Goal: Task Accomplishment & Management: Complete application form

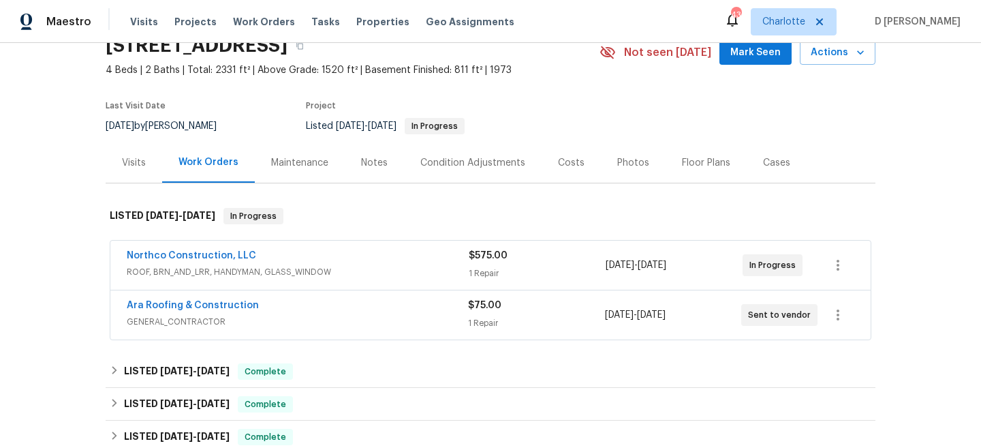
scroll to position [65, 0]
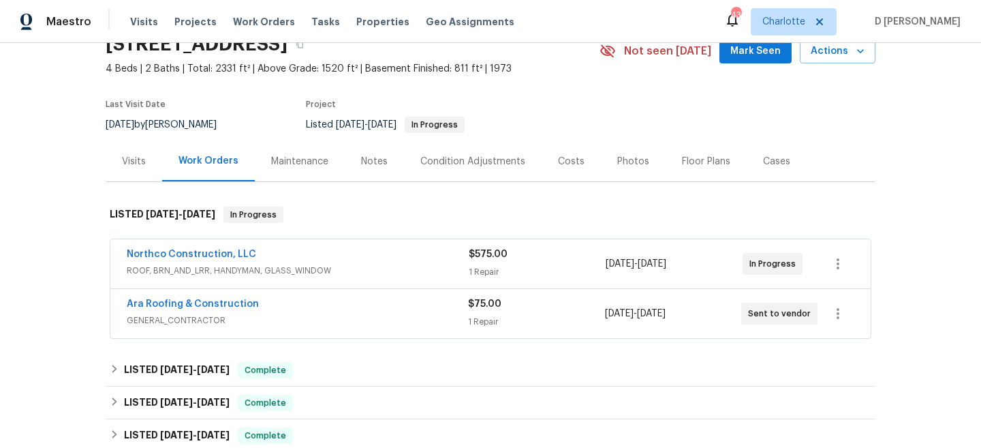
click at [139, 156] on div "Visits" at bounding box center [134, 162] width 24 height 14
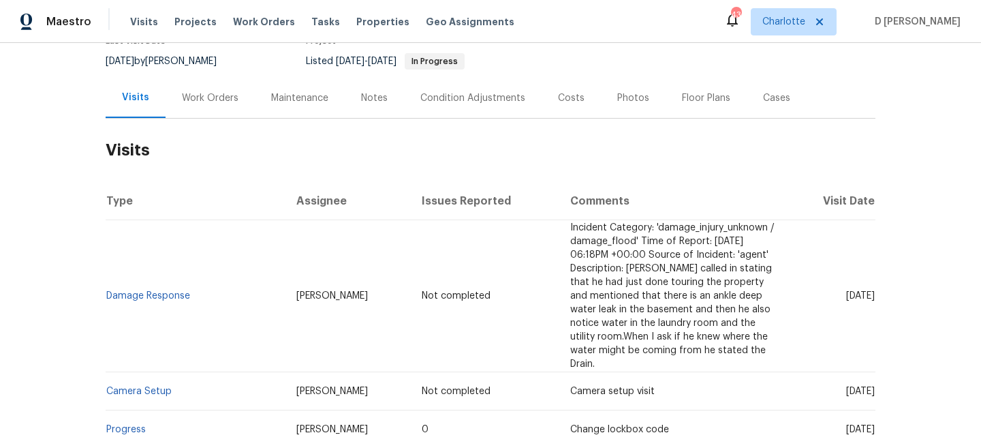
scroll to position [130, 0]
drag, startPoint x: 206, startPoint y: 296, endPoint x: 107, endPoint y: 293, distance: 98.9
click at [107, 293] on td "Damage Response" at bounding box center [196, 295] width 180 height 152
copy link "Damage Response"
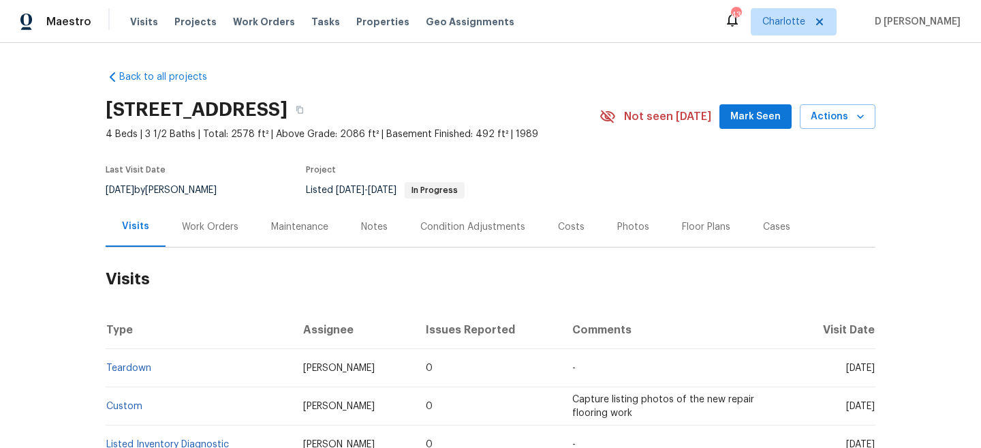
click at [217, 249] on h2 "Visits" at bounding box center [491, 278] width 770 height 63
click at [211, 220] on div "Work Orders" at bounding box center [210, 227] width 57 height 14
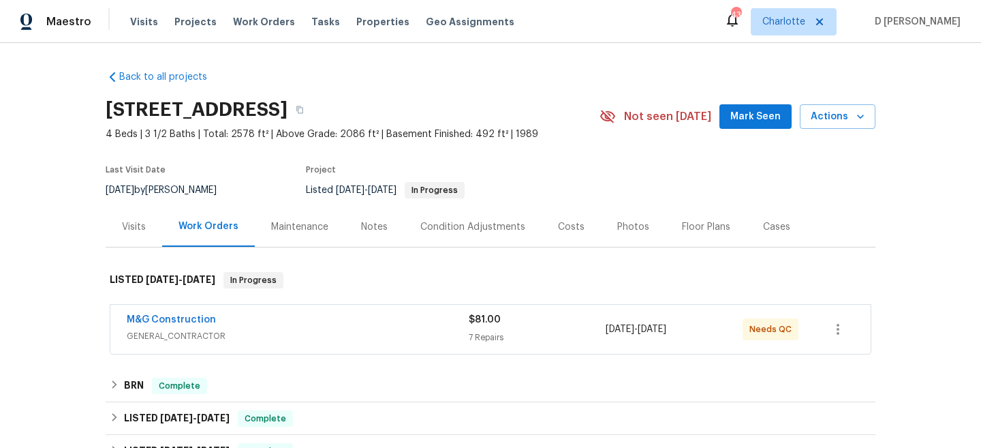
click at [249, 336] on span "GENERAL_CONTRACTOR" at bounding box center [298, 336] width 342 height 14
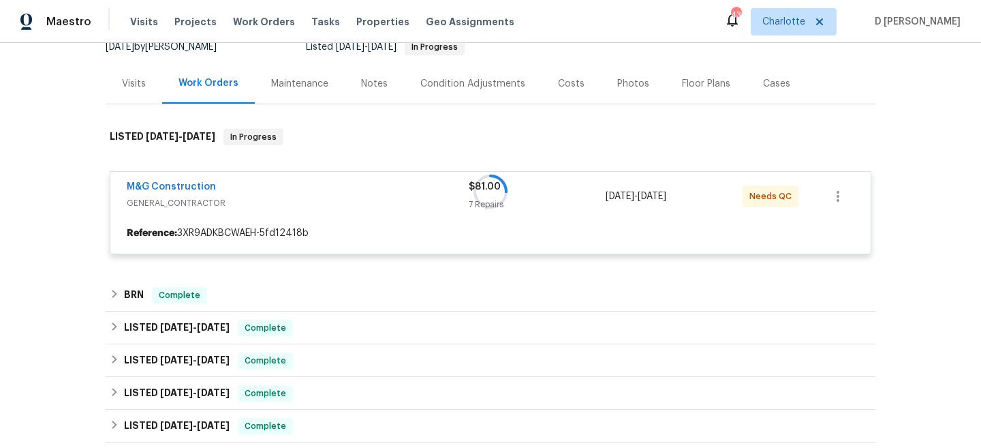
scroll to position [144, 0]
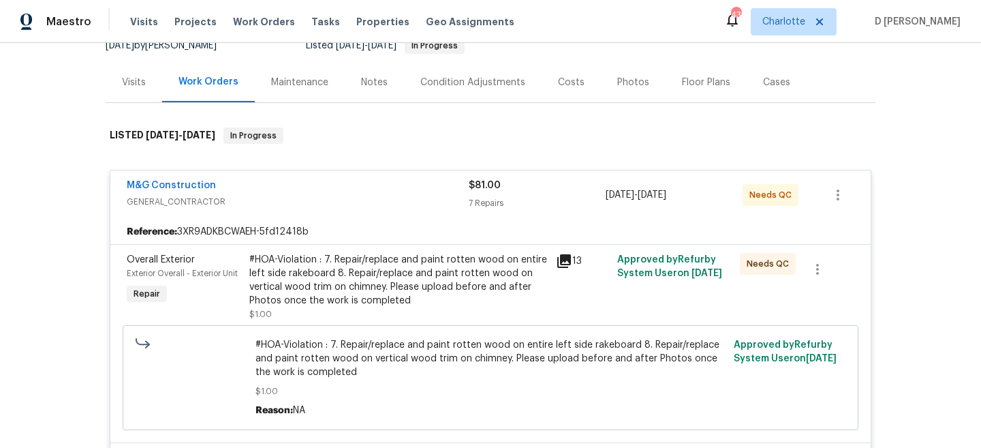
click at [280, 217] on div "M&G Construction GENERAL_CONTRACTOR $81.00 7 Repairs 9/12/2025 - 9/14/2025 Need…" at bounding box center [490, 194] width 761 height 49
click at [200, 204] on span "GENERAL_CONTRACTOR" at bounding box center [298, 202] width 342 height 14
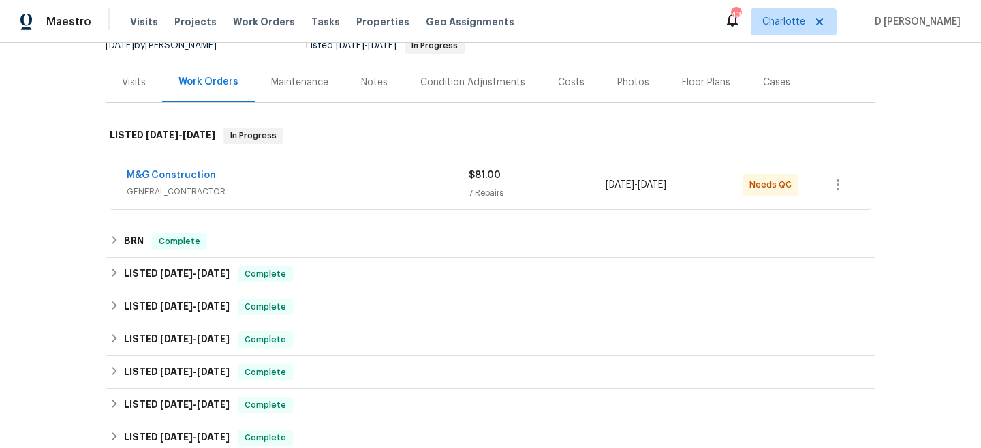
click at [204, 187] on span "GENERAL_CONTRACTOR" at bounding box center [298, 192] width 342 height 14
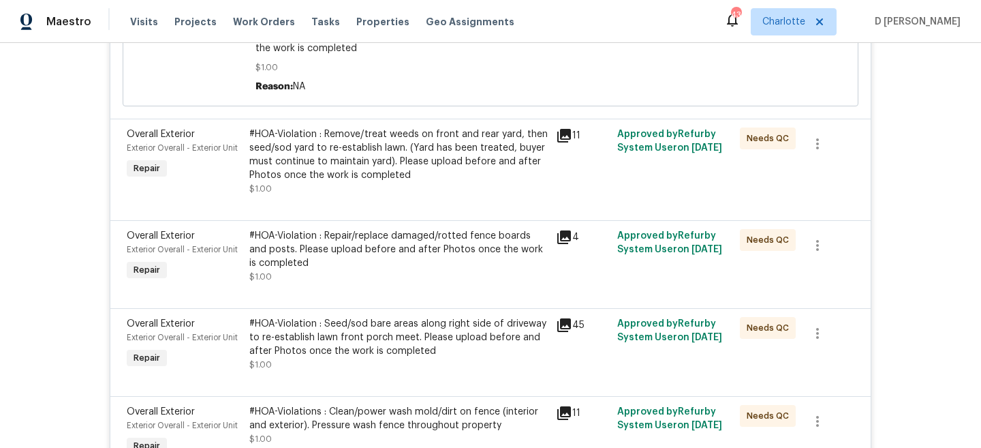
scroll to position [172, 0]
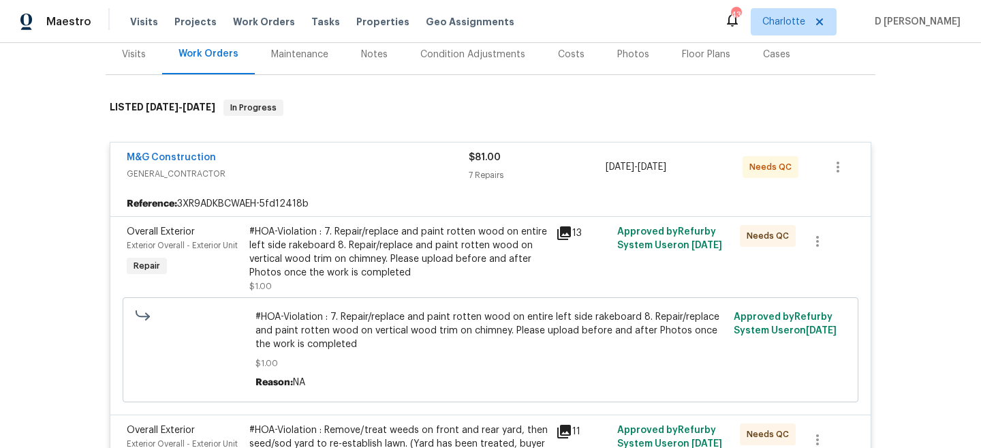
click at [48, 217] on div "Back to all projects 8245 Crackling Fire Dr, Gainesville, VA 20155 4 Beds | 3 1…" at bounding box center [490, 245] width 981 height 405
click at [135, 60] on div "Visits" at bounding box center [134, 55] width 24 height 14
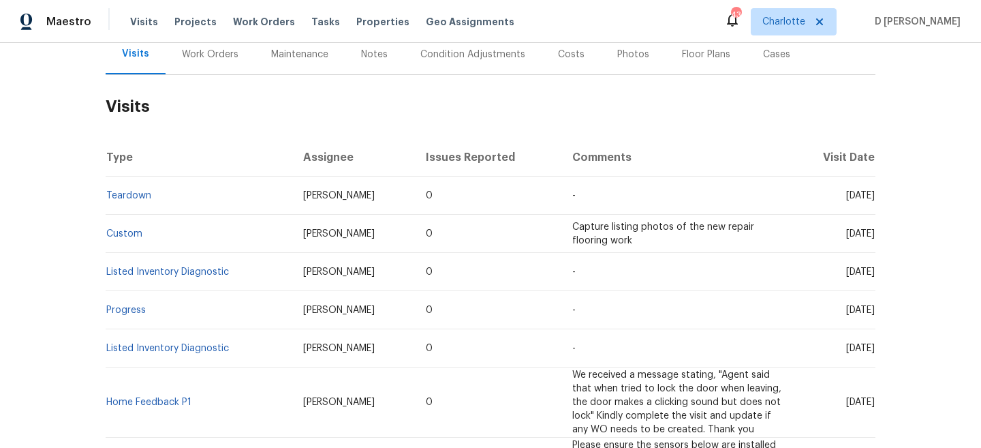
scroll to position [172, 0]
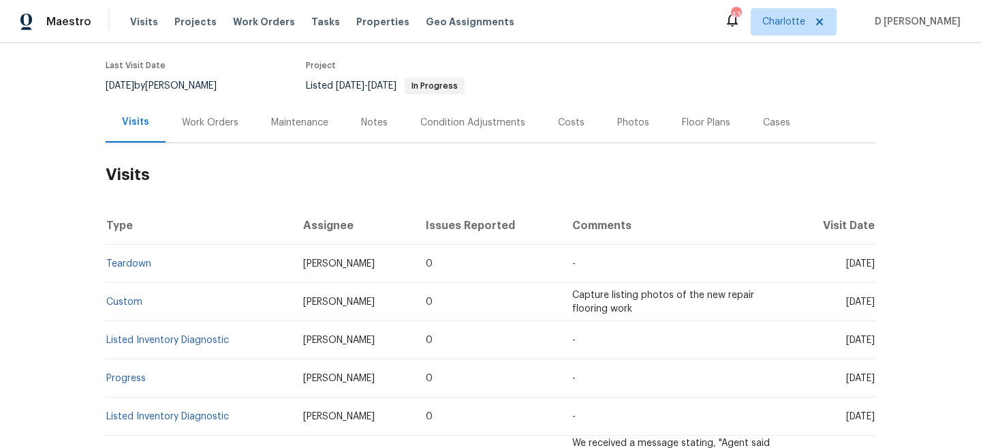
click at [772, 129] on div "Cases" at bounding box center [777, 122] width 60 height 40
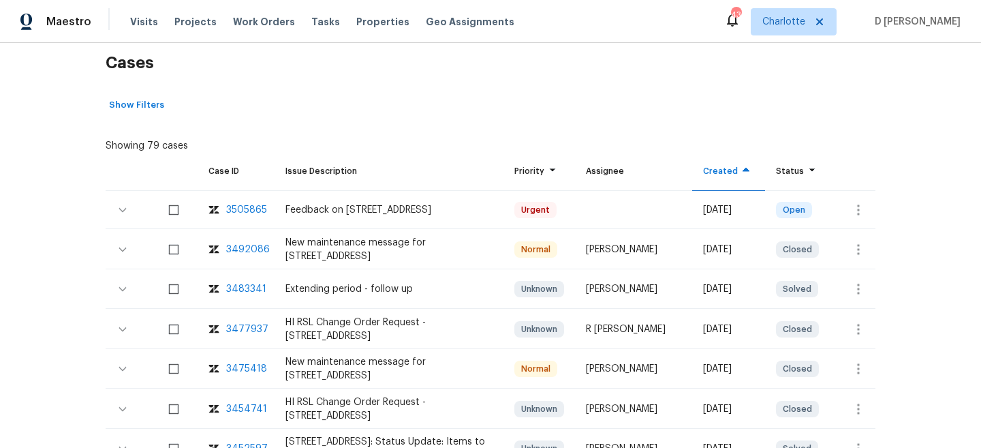
scroll to position [218, 0]
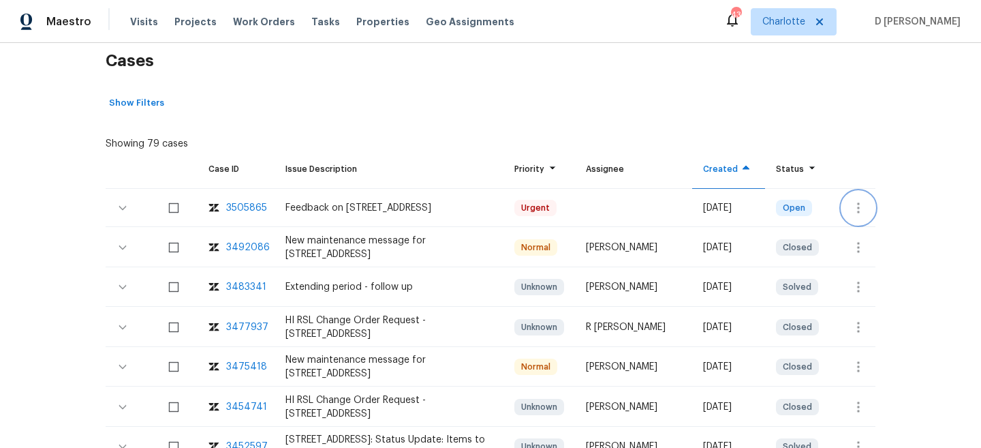
click at [857, 203] on icon "button" at bounding box center [858, 207] width 3 height 11
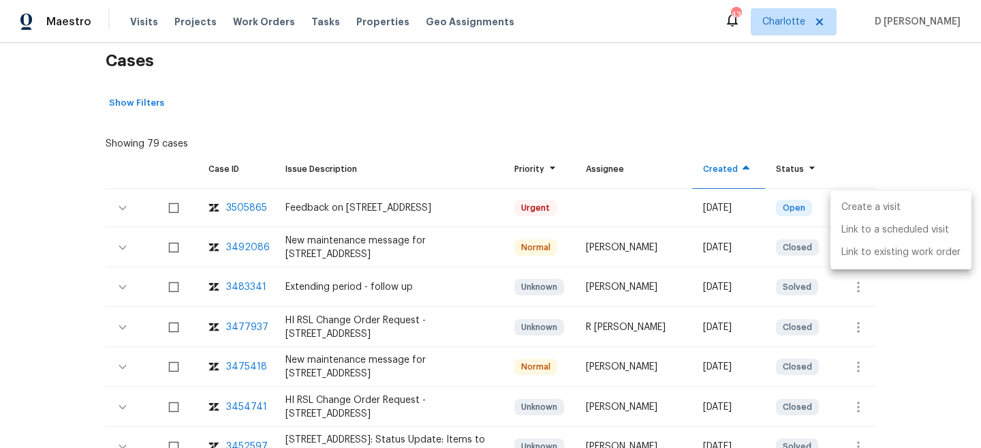
click at [880, 204] on li "Create a visit" at bounding box center [901, 207] width 141 height 22
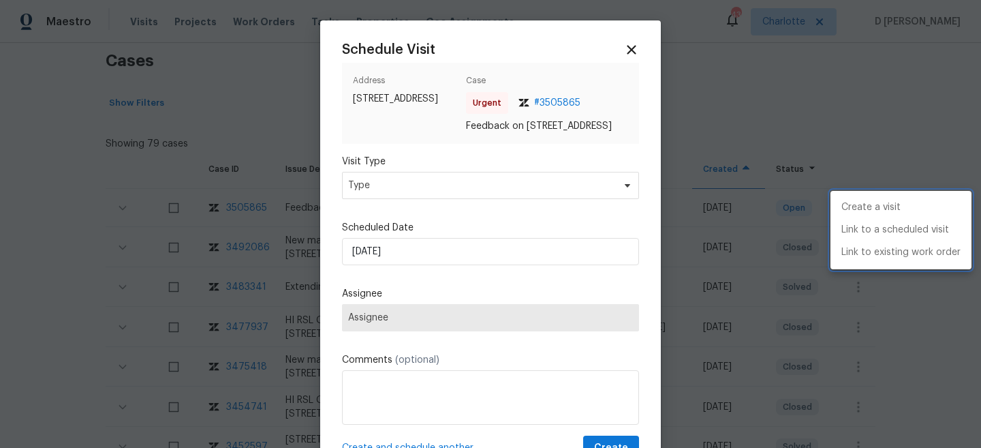
click at [463, 202] on div at bounding box center [490, 224] width 981 height 448
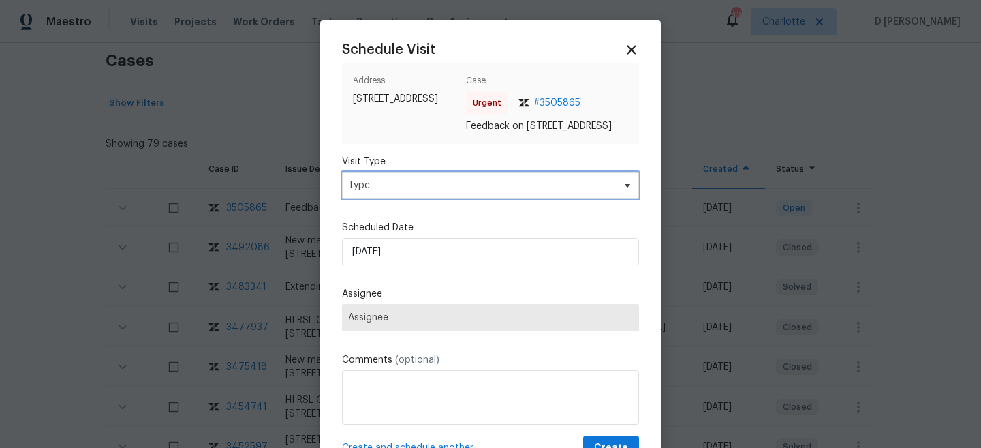
click at [436, 192] on span "Type" at bounding box center [480, 186] width 265 height 14
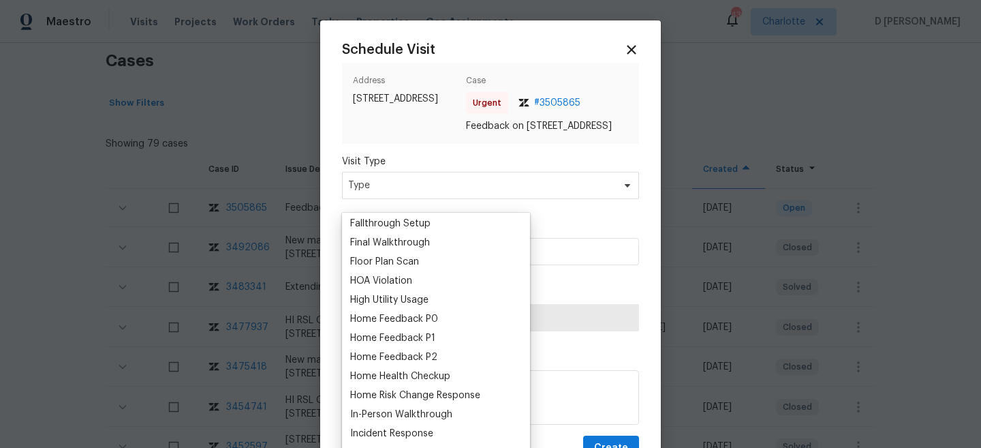
scroll to position [367, 0]
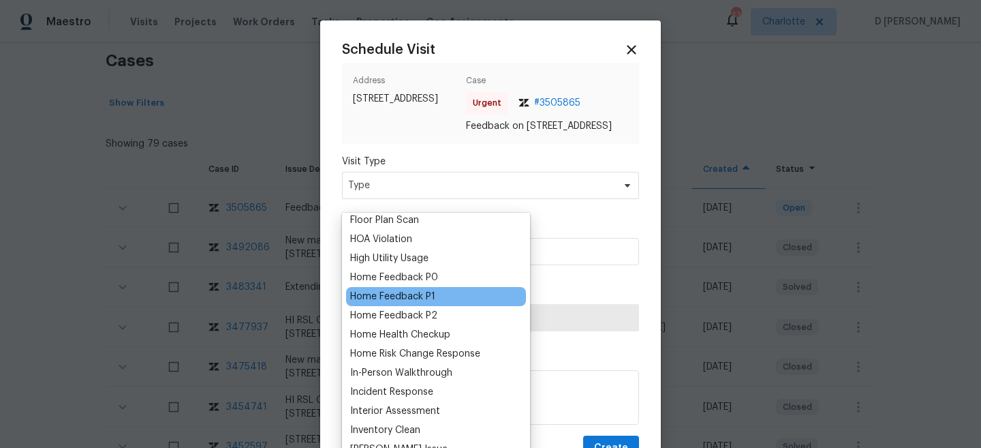
click at [416, 301] on div "Home Feedback P1" at bounding box center [392, 297] width 85 height 14
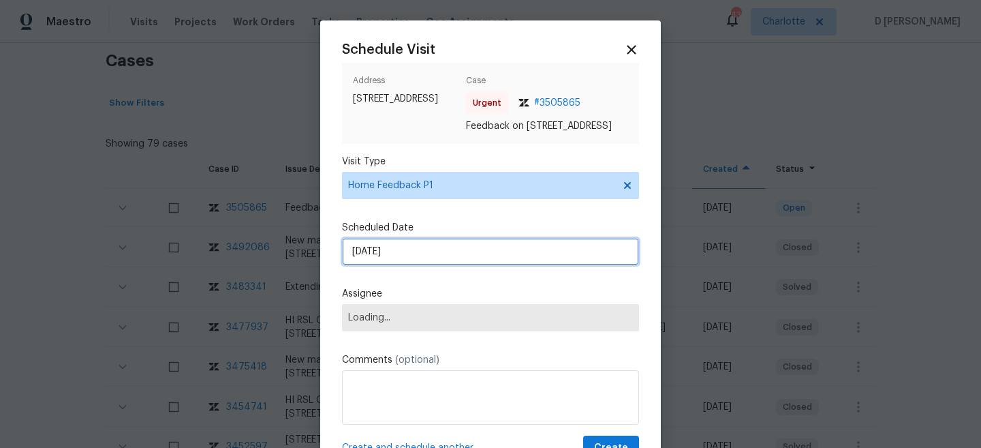
click at [442, 264] on input "21/09/2025" at bounding box center [490, 251] width 297 height 27
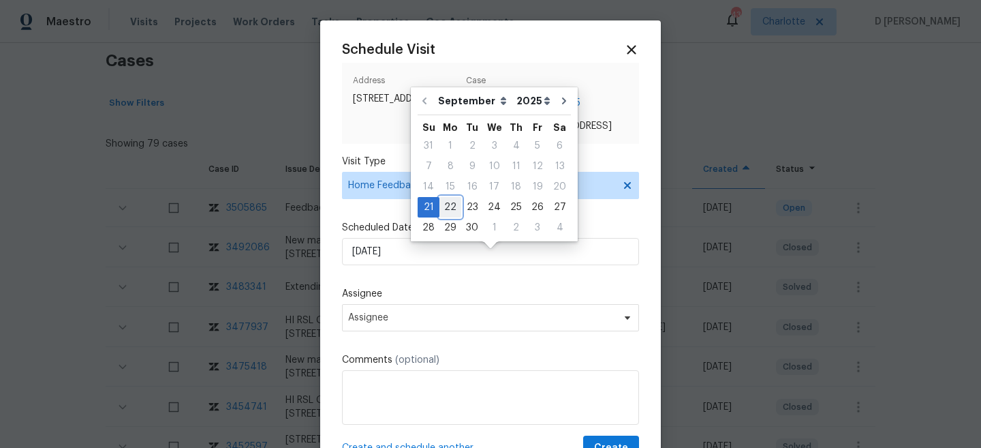
click at [456, 203] on div "22" at bounding box center [451, 207] width 22 height 19
type input "22/09/2025"
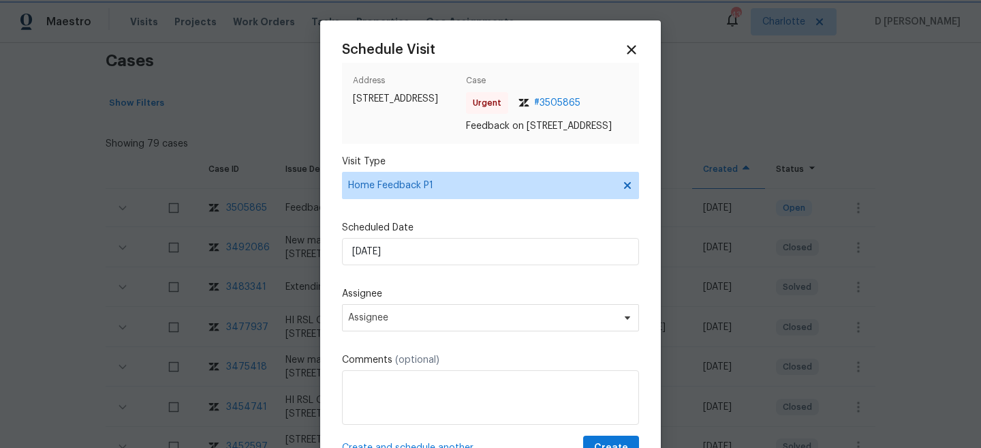
scroll to position [68, 0]
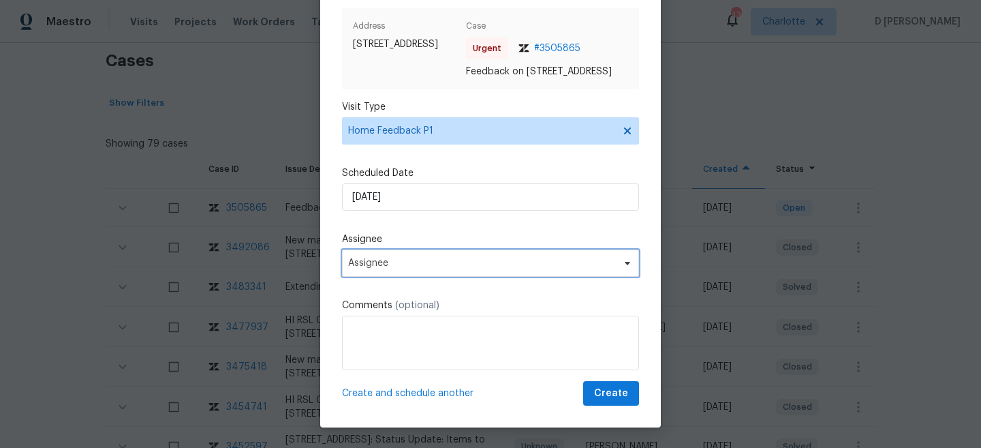
click at [444, 272] on span "Assignee" at bounding box center [490, 262] width 297 height 27
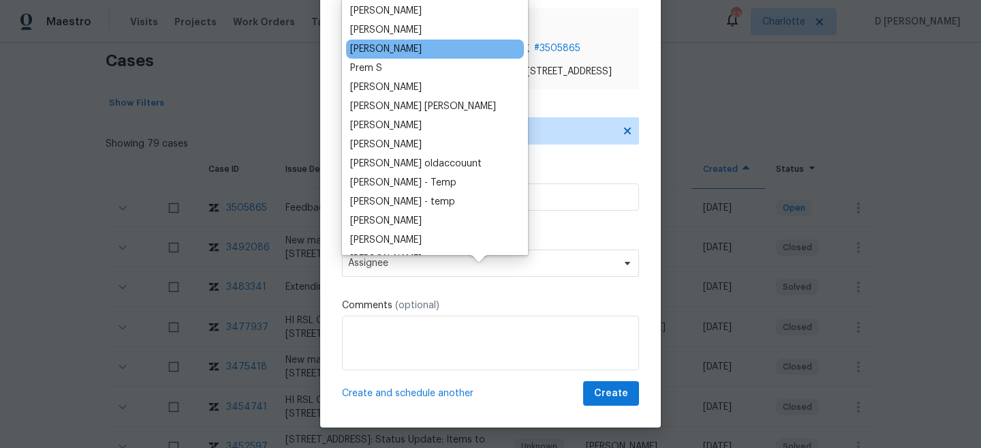
scroll to position [0, 0]
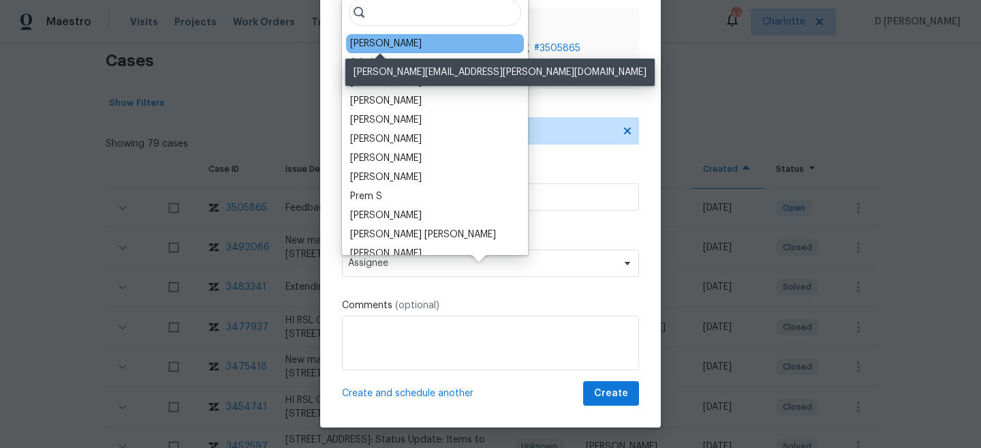
click at [382, 46] on div "Nelson Flores" at bounding box center [386, 44] width 72 height 14
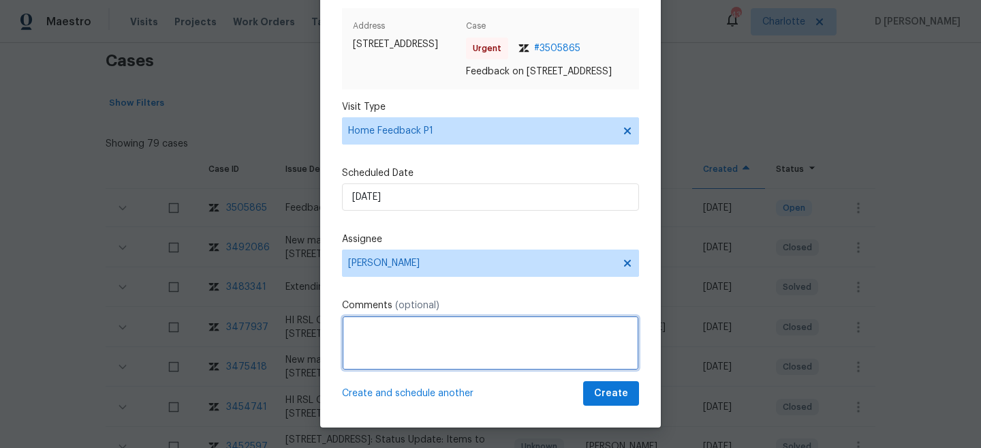
click at [393, 335] on textarea at bounding box center [490, 343] width 297 height 55
paste textarea "Agent calling because he completed the viewing but at the time he tried to lock…"
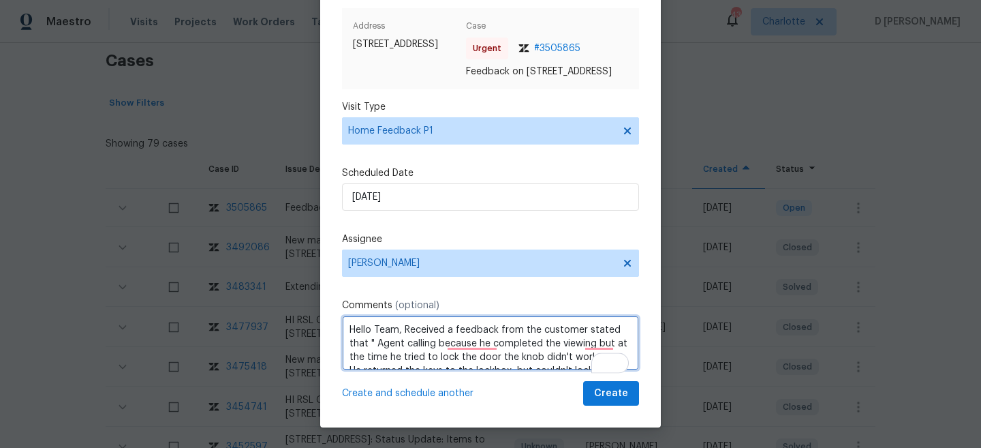
scroll to position [20, 0]
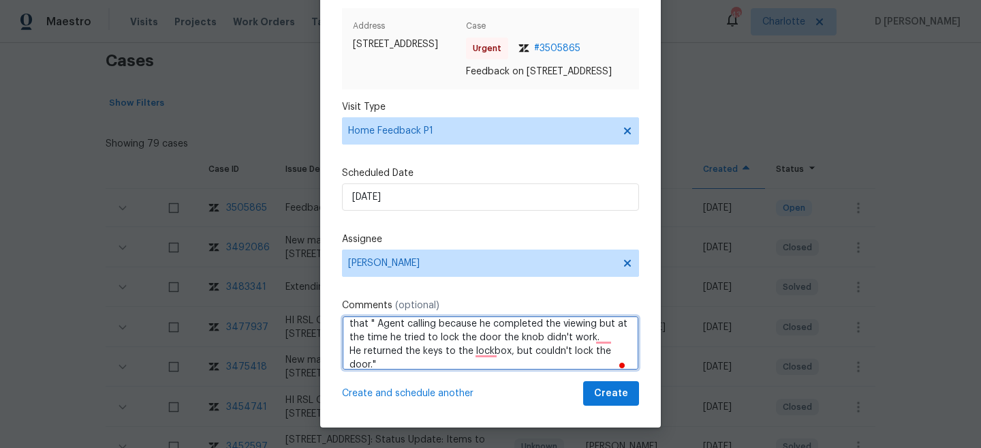
click at [391, 364] on textarea "Hello Team, Received a feedback from the customer stated that " Agent calling b…" at bounding box center [490, 343] width 297 height 55
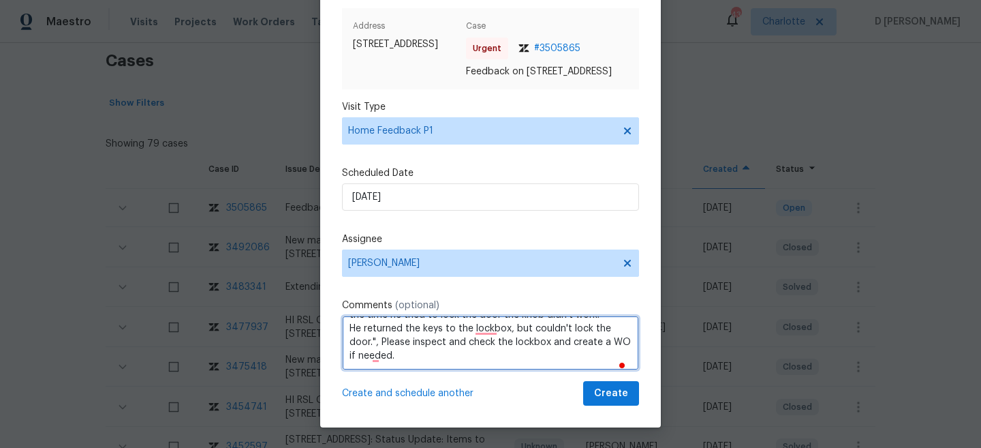
type textarea "Hello Team, Received a feedback from the customer stated that " Agent calling b…"
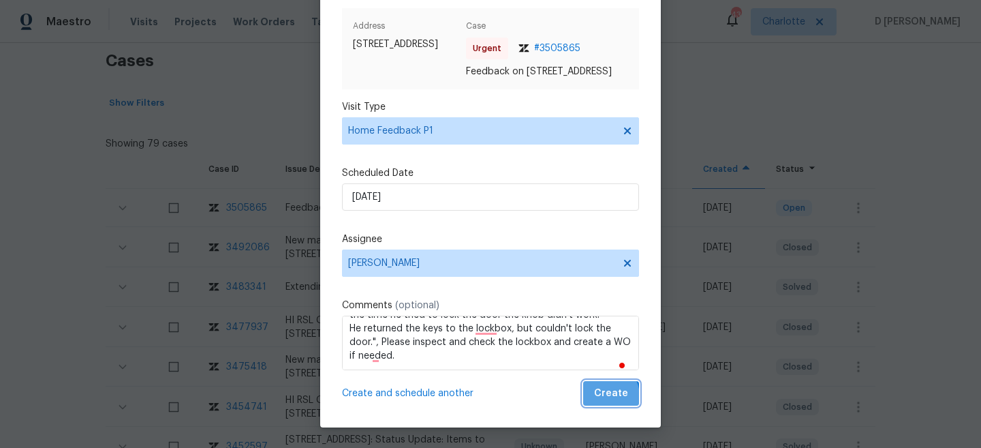
click at [606, 397] on span "Create" at bounding box center [611, 393] width 34 height 17
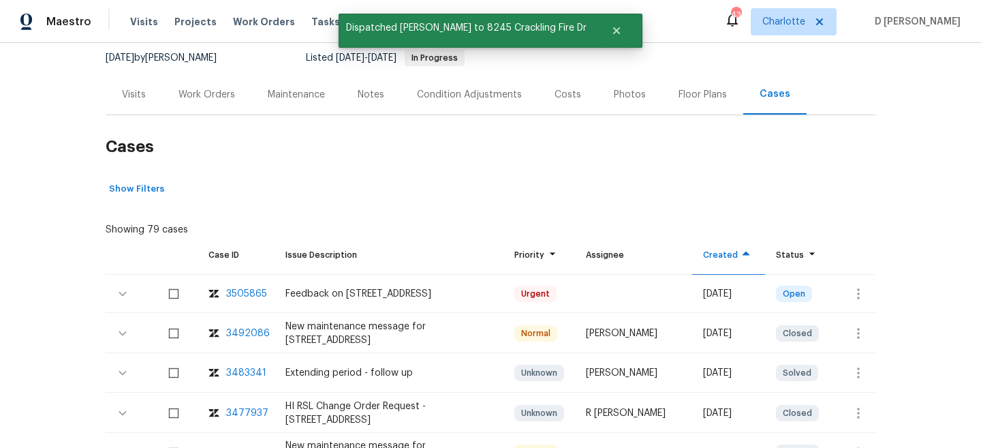
scroll to position [115, 0]
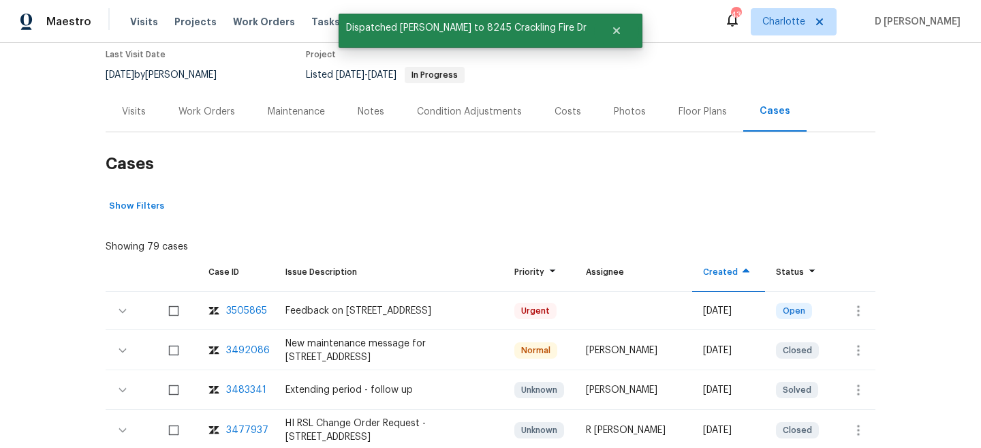
click at [138, 112] on div "Visits" at bounding box center [134, 112] width 24 height 14
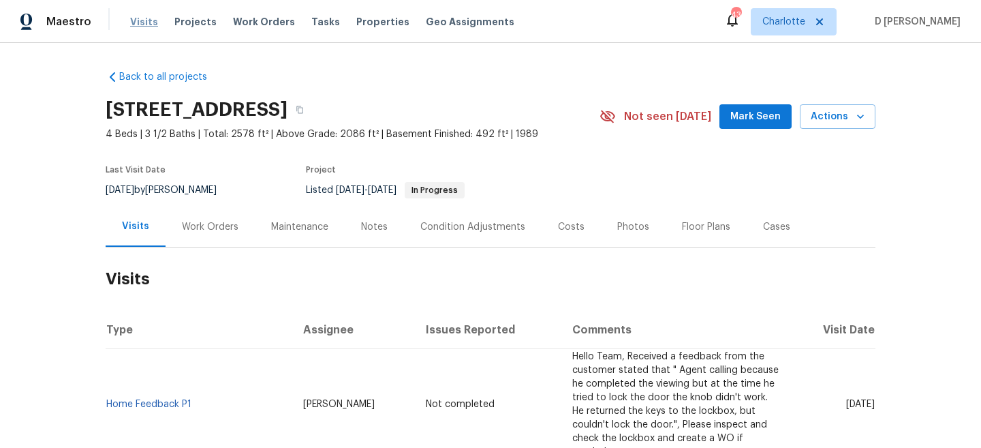
click at [141, 22] on span "Visits" at bounding box center [144, 22] width 28 height 14
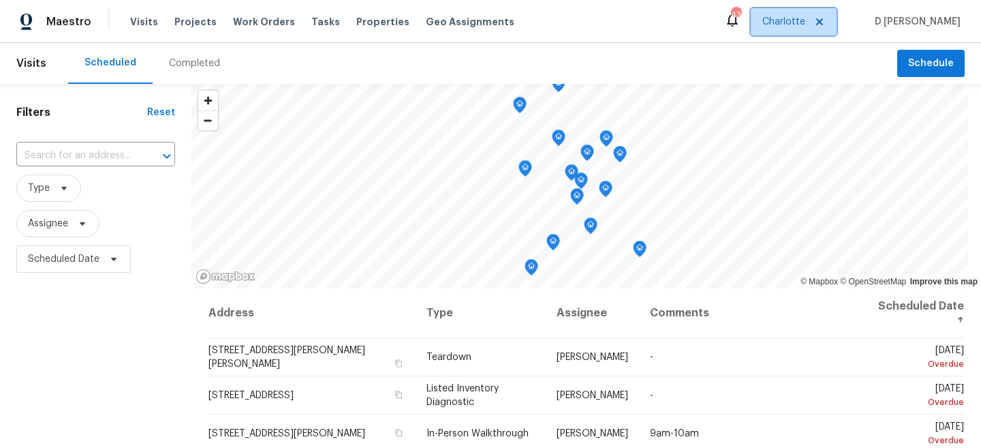
click at [823, 20] on icon at bounding box center [820, 21] width 7 height 7
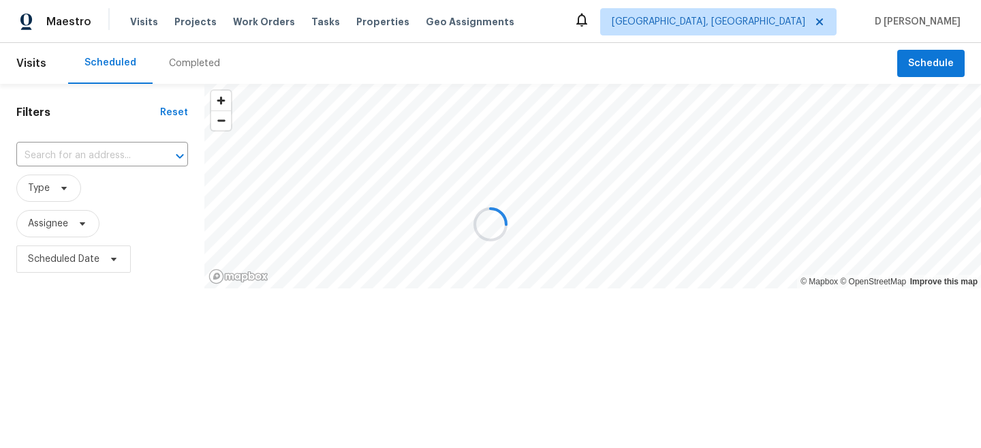
click at [832, 24] on div at bounding box center [490, 224] width 981 height 448
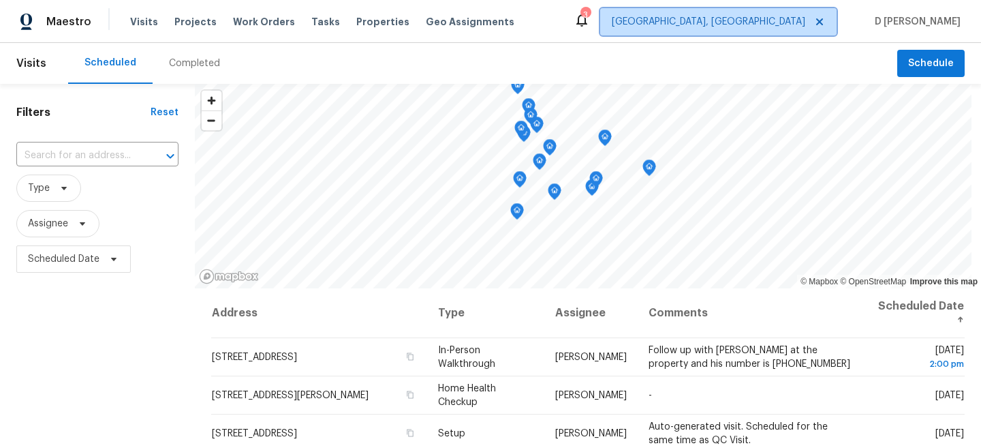
click at [806, 24] on span "Albuquerque, NM" at bounding box center [709, 22] width 194 height 14
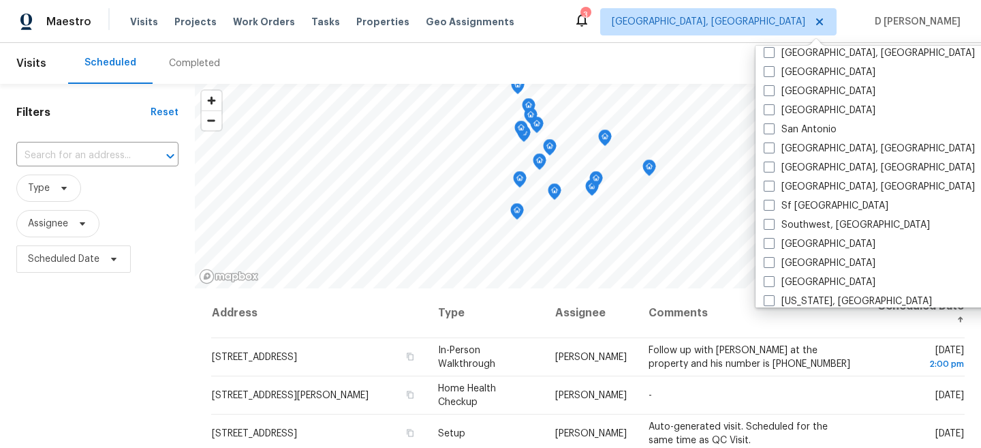
scroll to position [913, 0]
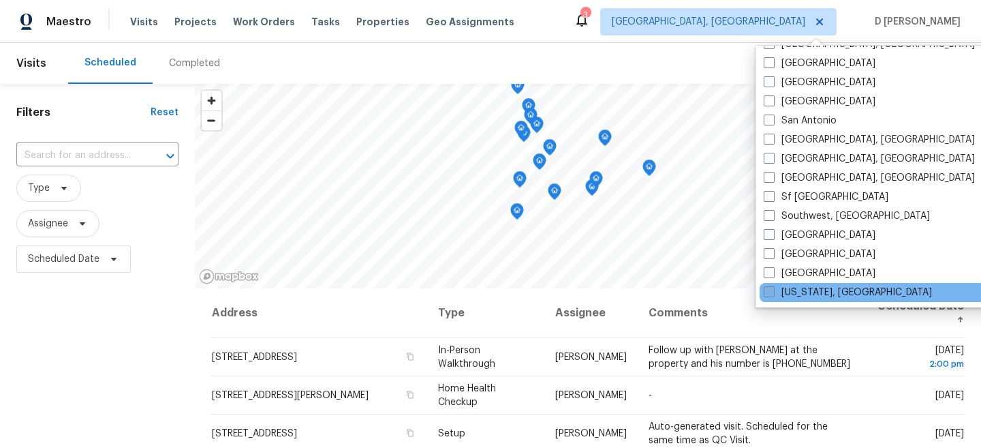
click at [779, 292] on label "[US_STATE], [GEOGRAPHIC_DATA]" at bounding box center [848, 293] width 168 height 14
click at [773, 292] on input "[US_STATE], [GEOGRAPHIC_DATA]" at bounding box center [768, 290] width 9 height 9
checkbox input "true"
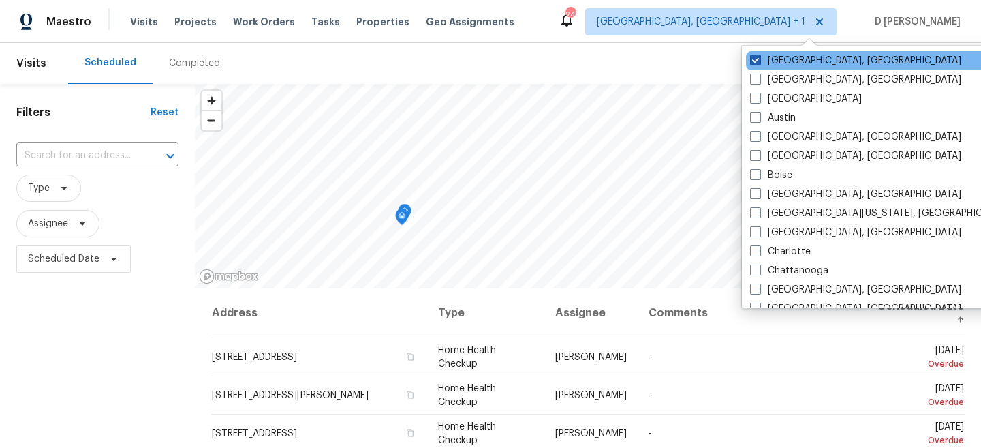
click at [754, 64] on span at bounding box center [755, 60] width 11 height 11
click at [754, 63] on input "Albuquerque, NM" at bounding box center [754, 58] width 9 height 9
checkbox input "false"
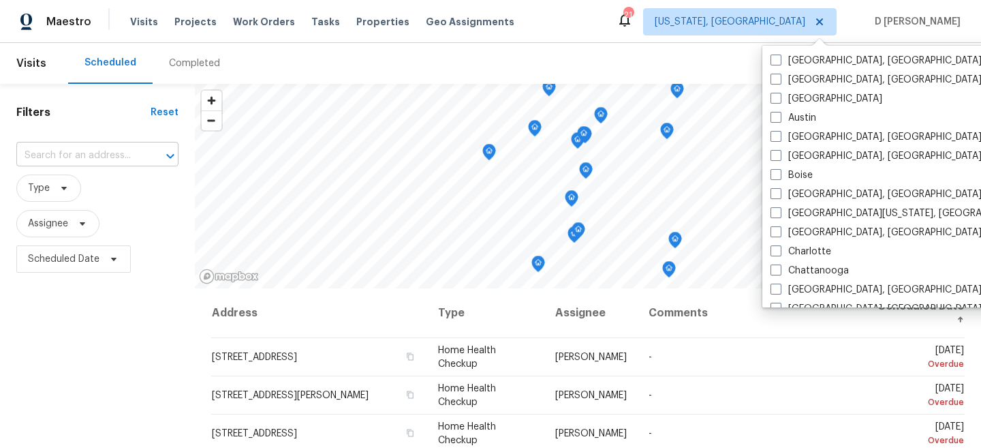
click at [111, 155] on input "text" at bounding box center [78, 155] width 124 height 21
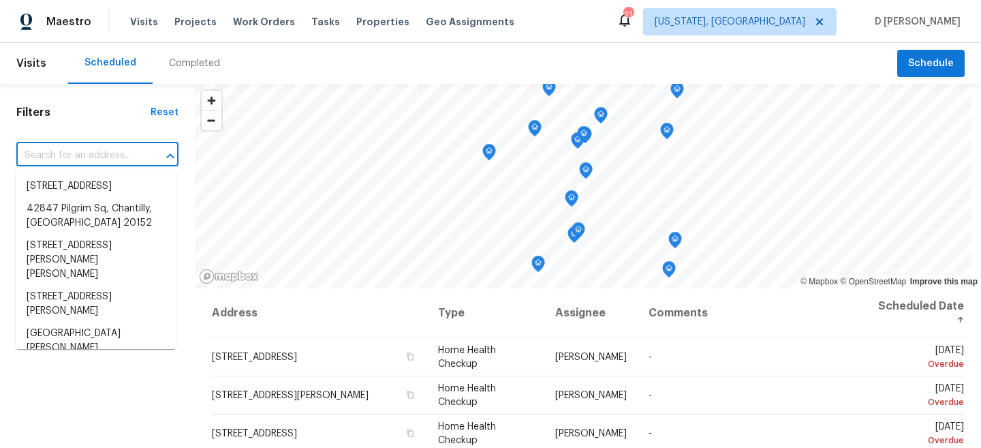
paste input "8245 Crackling Fire Dr, Gainesville, VA 20155"
type input "8245 Crackling Fire Dr, Gainesville, VA 20155"
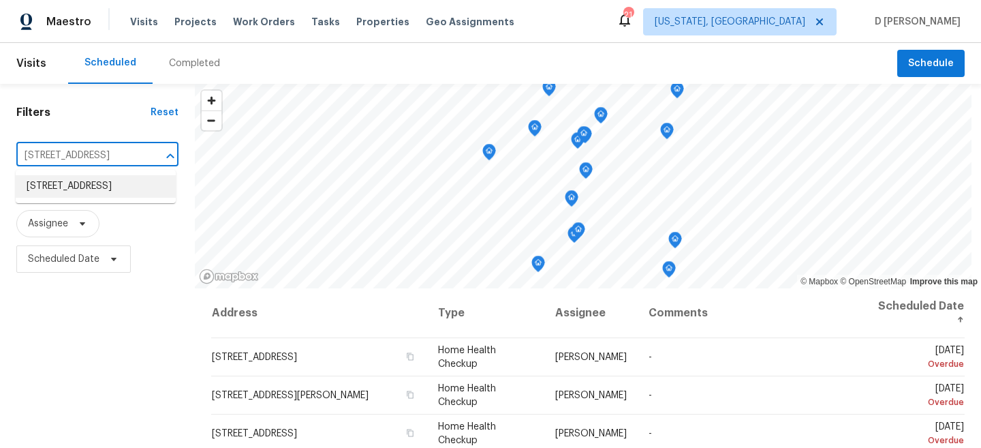
click at [87, 198] on li "8245 Crackling Fire Dr, Gainesville, VA 20155" at bounding box center [96, 186] width 160 height 22
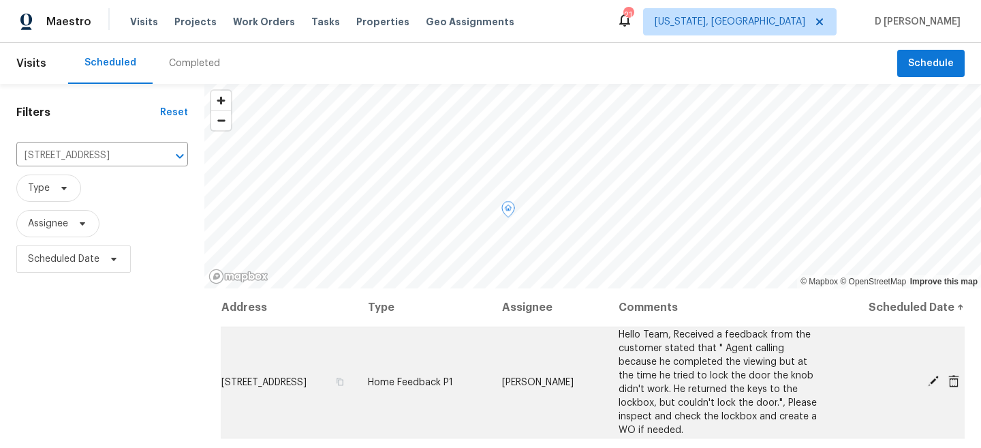
click at [951, 382] on icon at bounding box center [954, 381] width 12 height 12
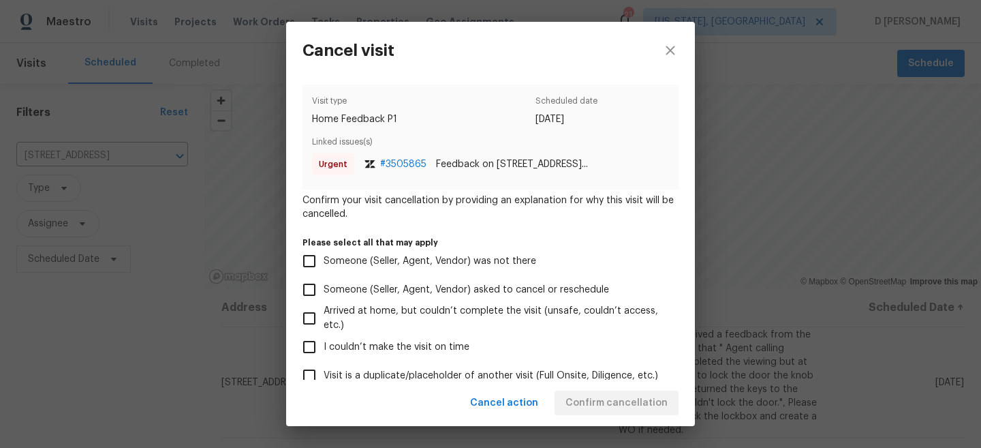
scroll to position [166, 0]
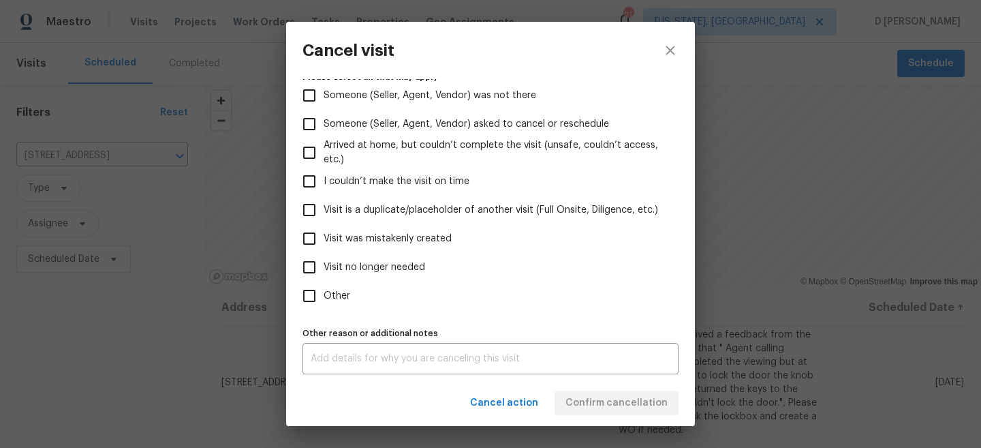
click at [314, 237] on input "Visit was mistakenly created" at bounding box center [309, 238] width 29 height 29
checkbox input "true"
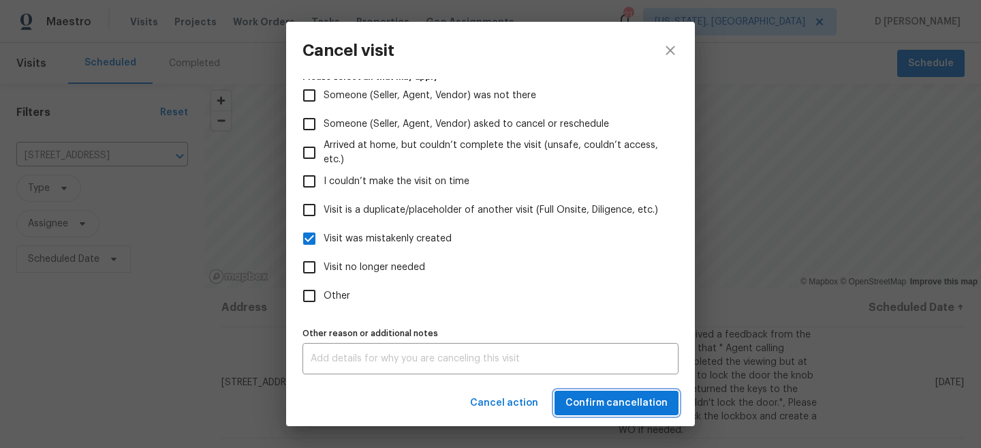
click at [632, 406] on span "Confirm cancellation" at bounding box center [617, 403] width 102 height 17
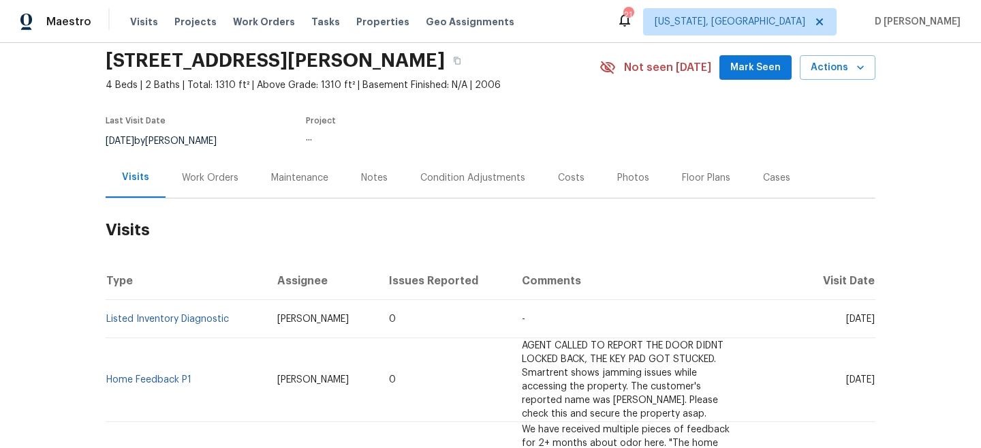
scroll to position [50, 0]
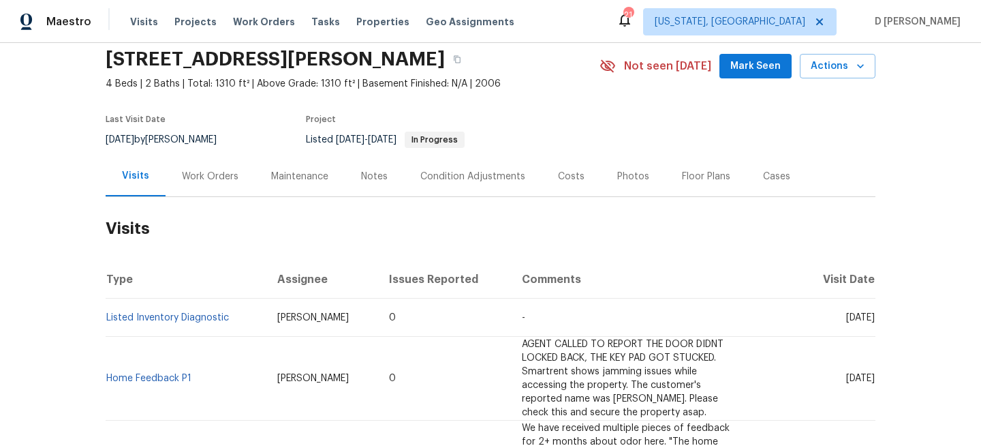
click at [218, 177] on div "Work Orders" at bounding box center [210, 177] width 57 height 14
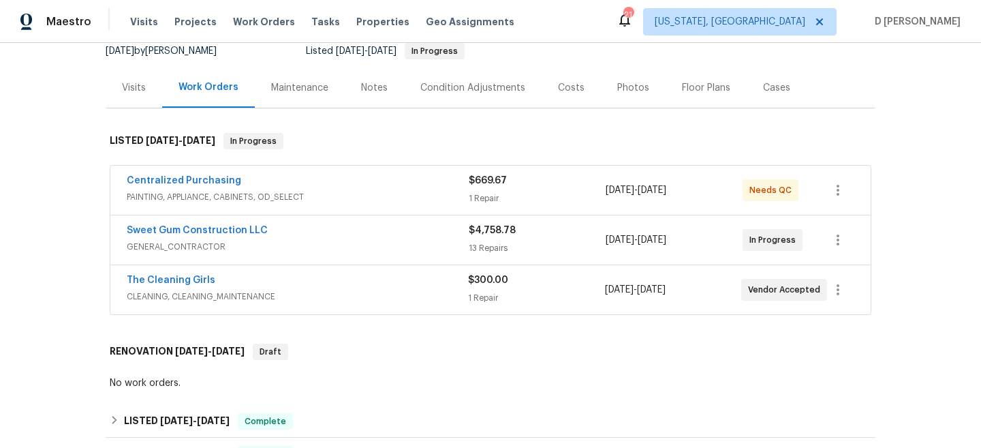
scroll to position [141, 0]
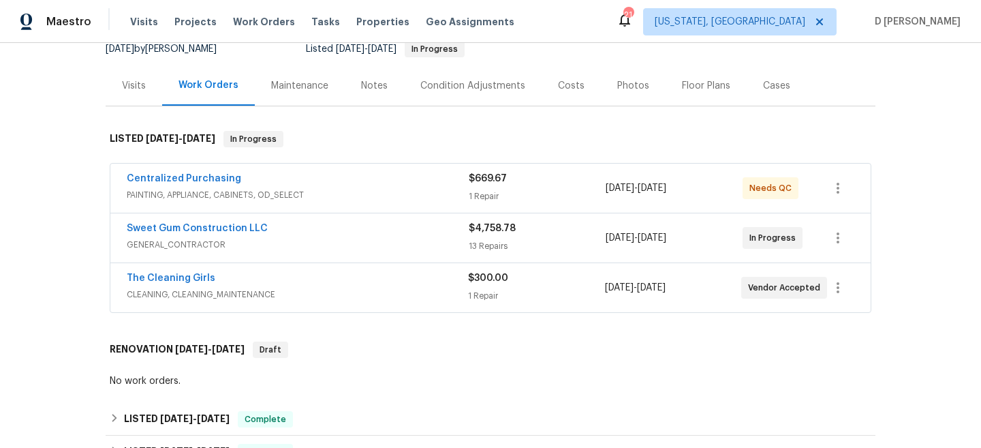
click at [222, 245] on span "GENERAL_CONTRACTOR" at bounding box center [298, 245] width 342 height 14
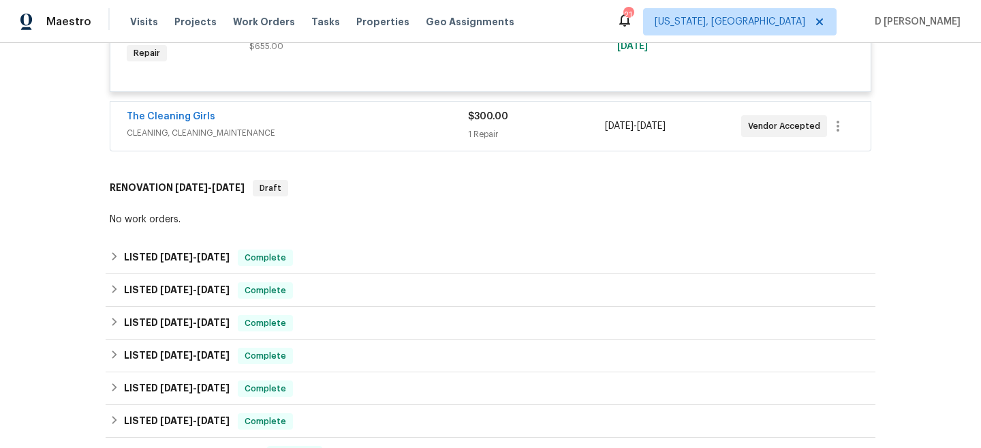
scroll to position [2037, 0]
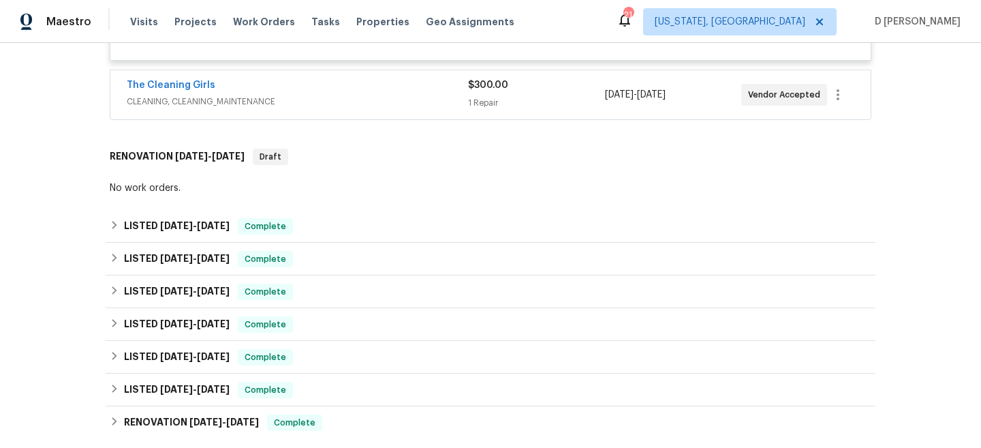
click at [538, 104] on div "1 Repair" at bounding box center [536, 103] width 136 height 14
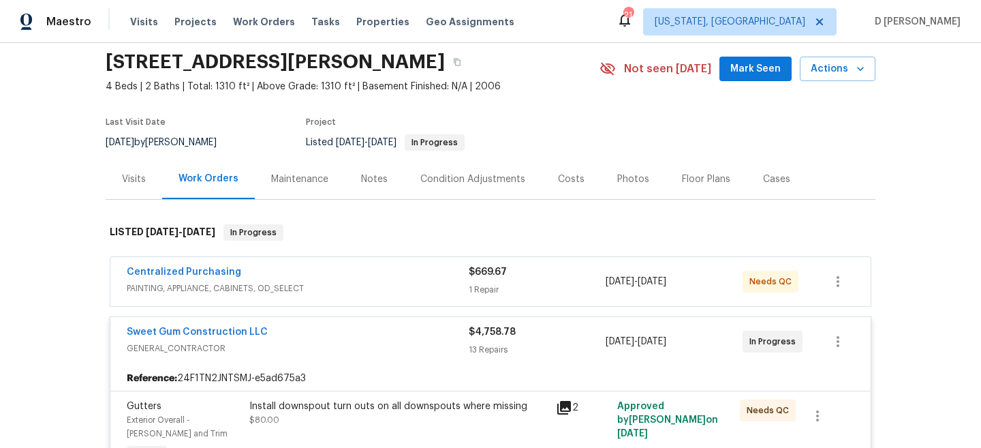
scroll to position [64, 0]
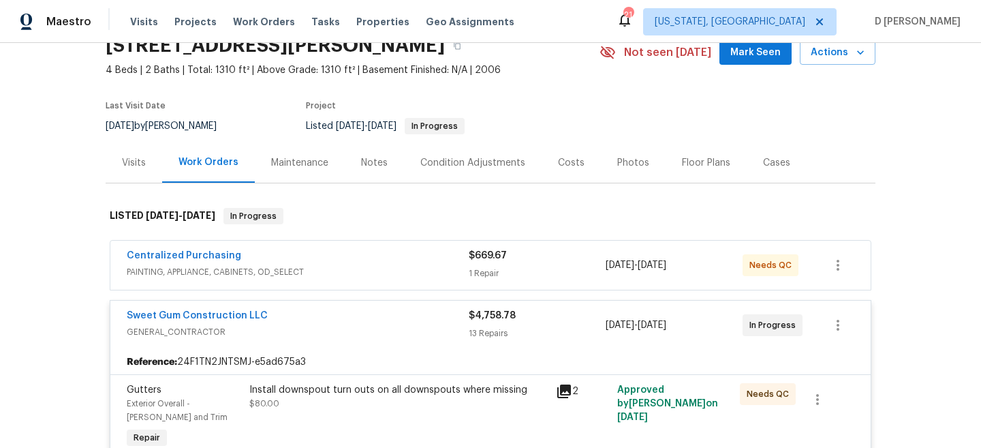
click at [346, 265] on span "PAINTING, APPLIANCE, CABINETS, OD_SELECT" at bounding box center [298, 272] width 342 height 14
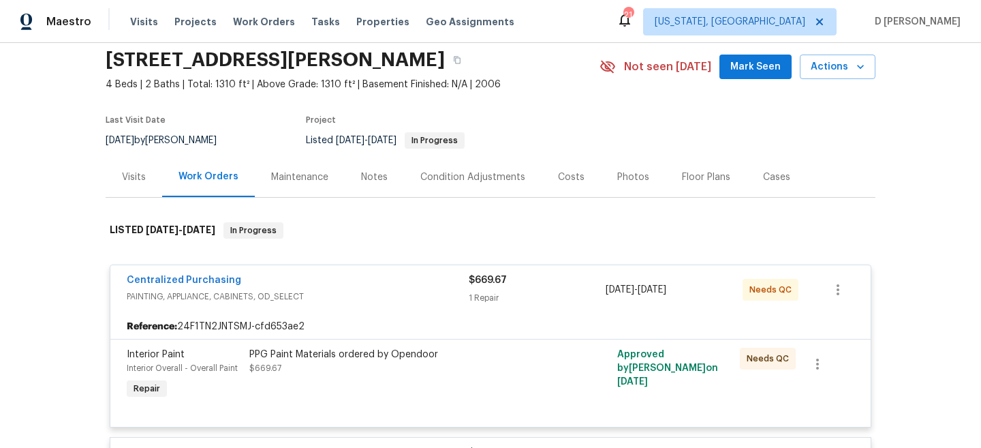
scroll to position [0, 0]
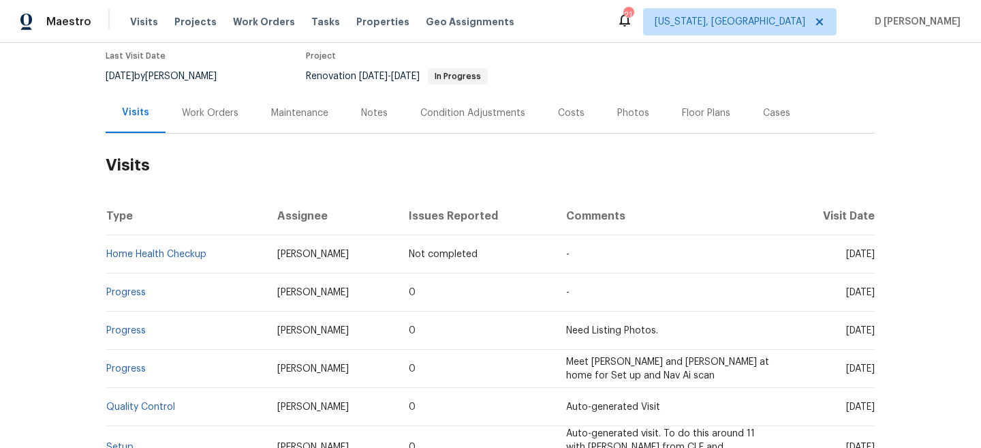
scroll to position [115, 0]
click at [129, 293] on link "Progress" at bounding box center [126, 292] width 40 height 10
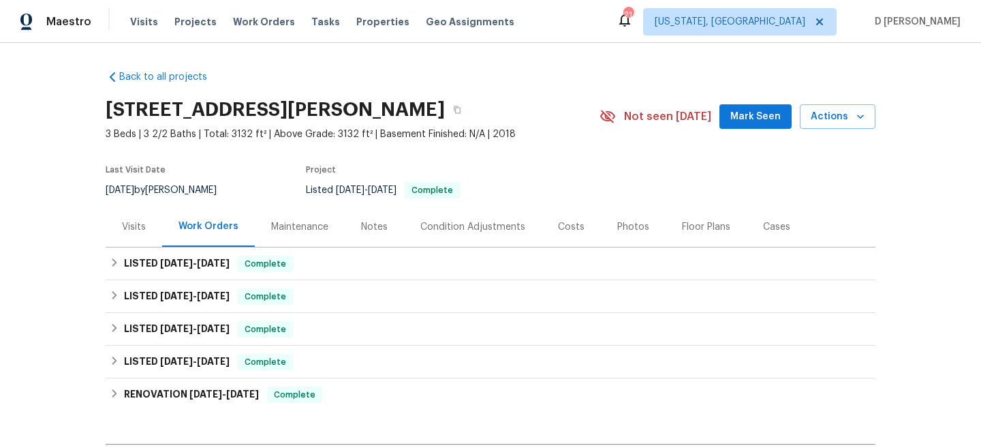
scroll to position [78, 0]
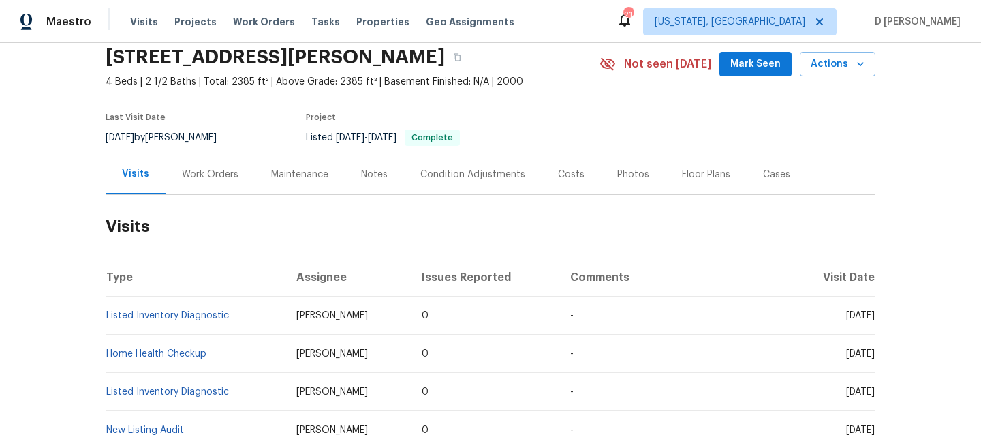
scroll to position [65, 0]
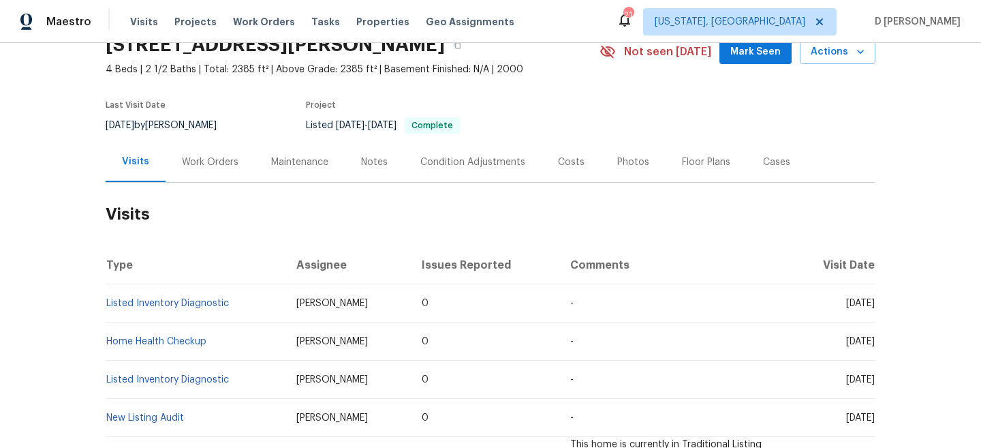
click at [212, 162] on div "Work Orders" at bounding box center [210, 162] width 57 height 14
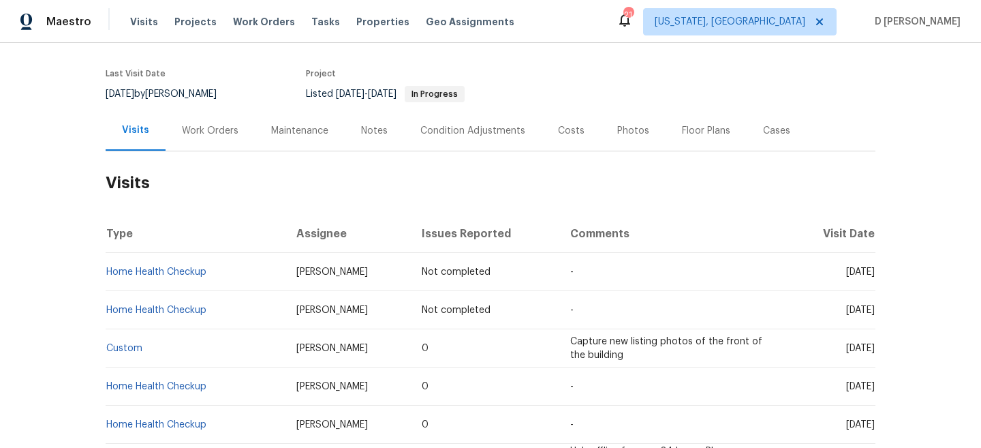
scroll to position [112, 0]
